Goal: Information Seeking & Learning: Find specific fact

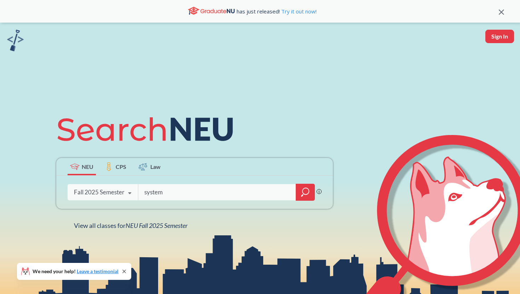
type input "systems"
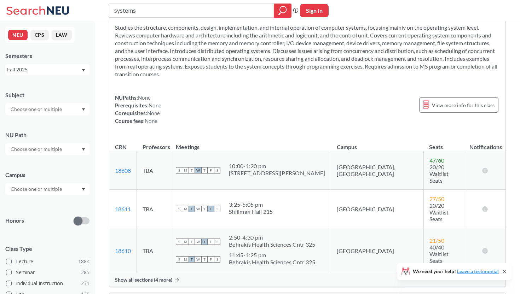
scroll to position [478, 0]
type input "s"
type input "music"
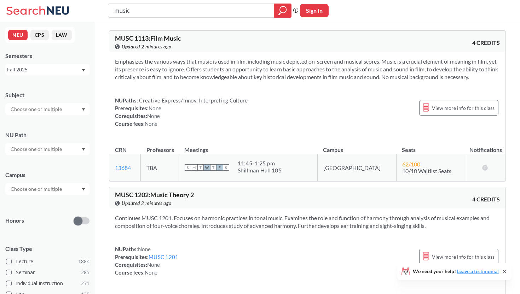
click at [225, 8] on input "music" at bounding box center [191, 11] width 155 height 12
type input "music everyday"
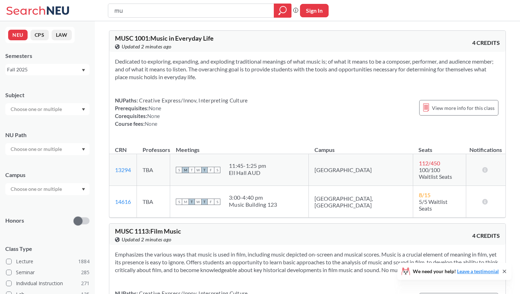
type input "m"
type input "computer networking"
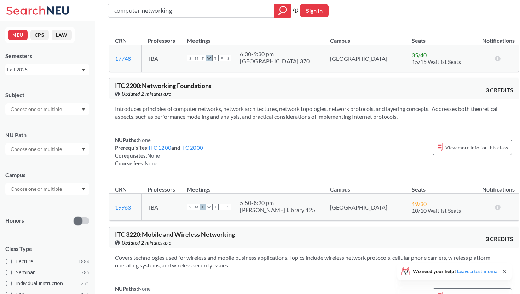
scroll to position [420, 0]
drag, startPoint x: 179, startPoint y: 10, endPoint x: 108, endPoint y: 2, distance: 71.9
click at [108, 2] on div "computer networking Phrase search guarantees the exact search appears in the re…" at bounding box center [260, 10] width 520 height 21
type input "cs 4700"
